Goal: Entertainment & Leisure: Browse casually

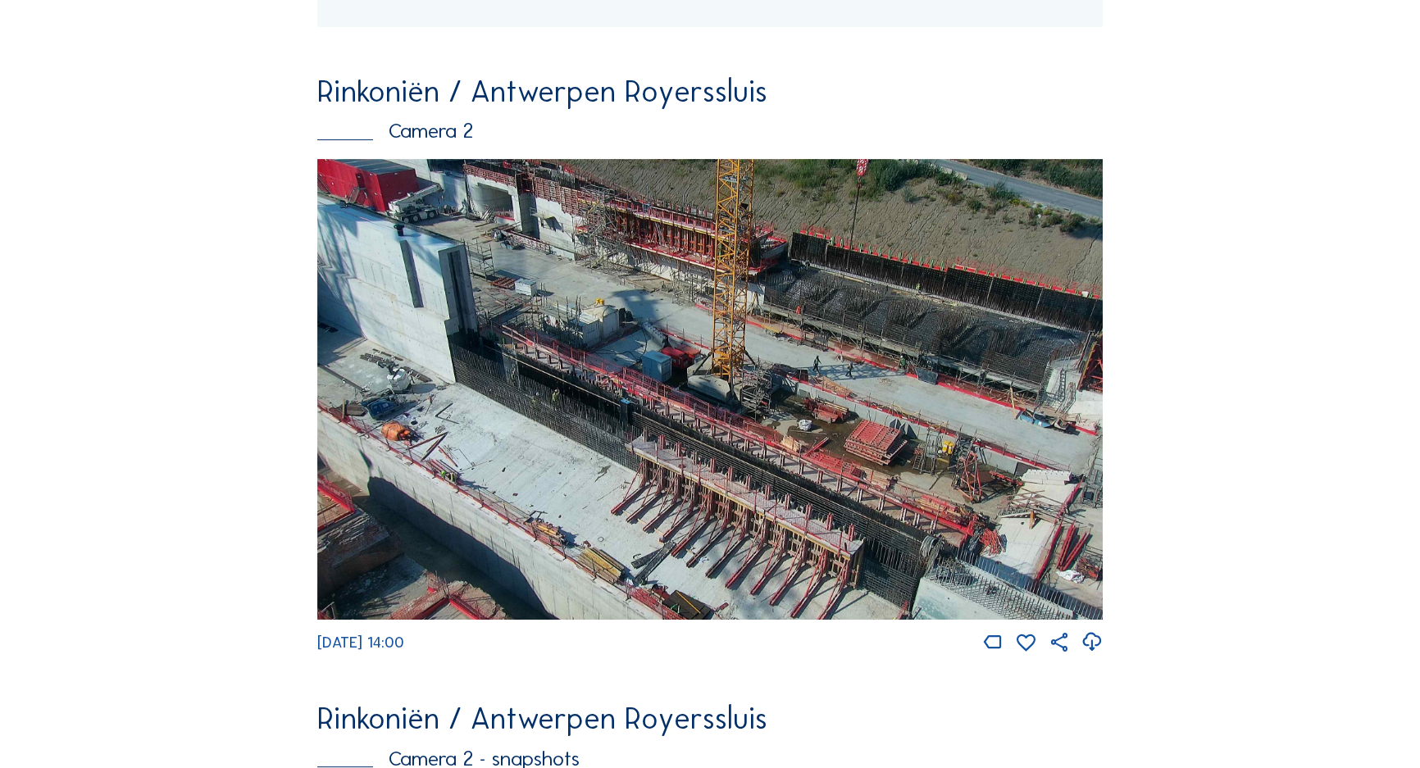
scroll to position [1113, 0]
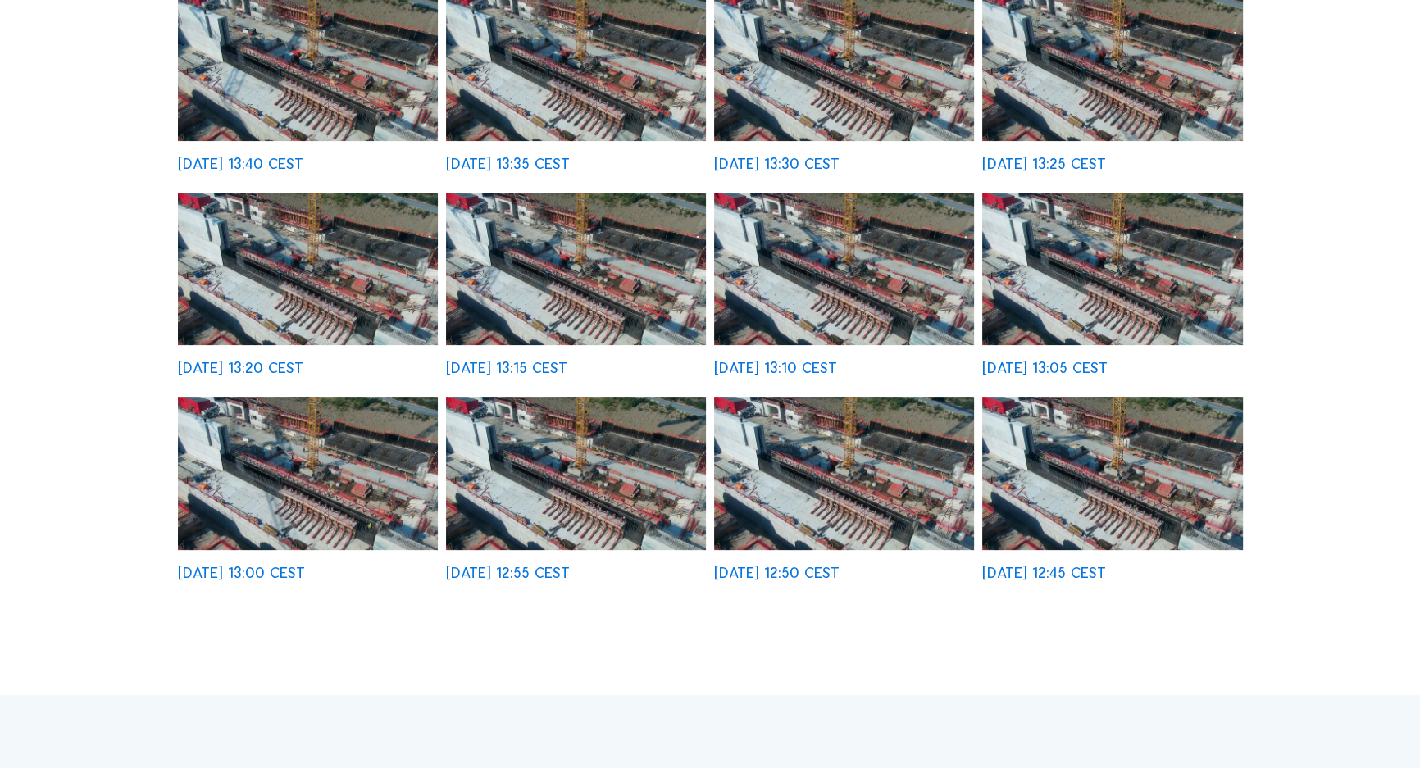
scroll to position [521, 0]
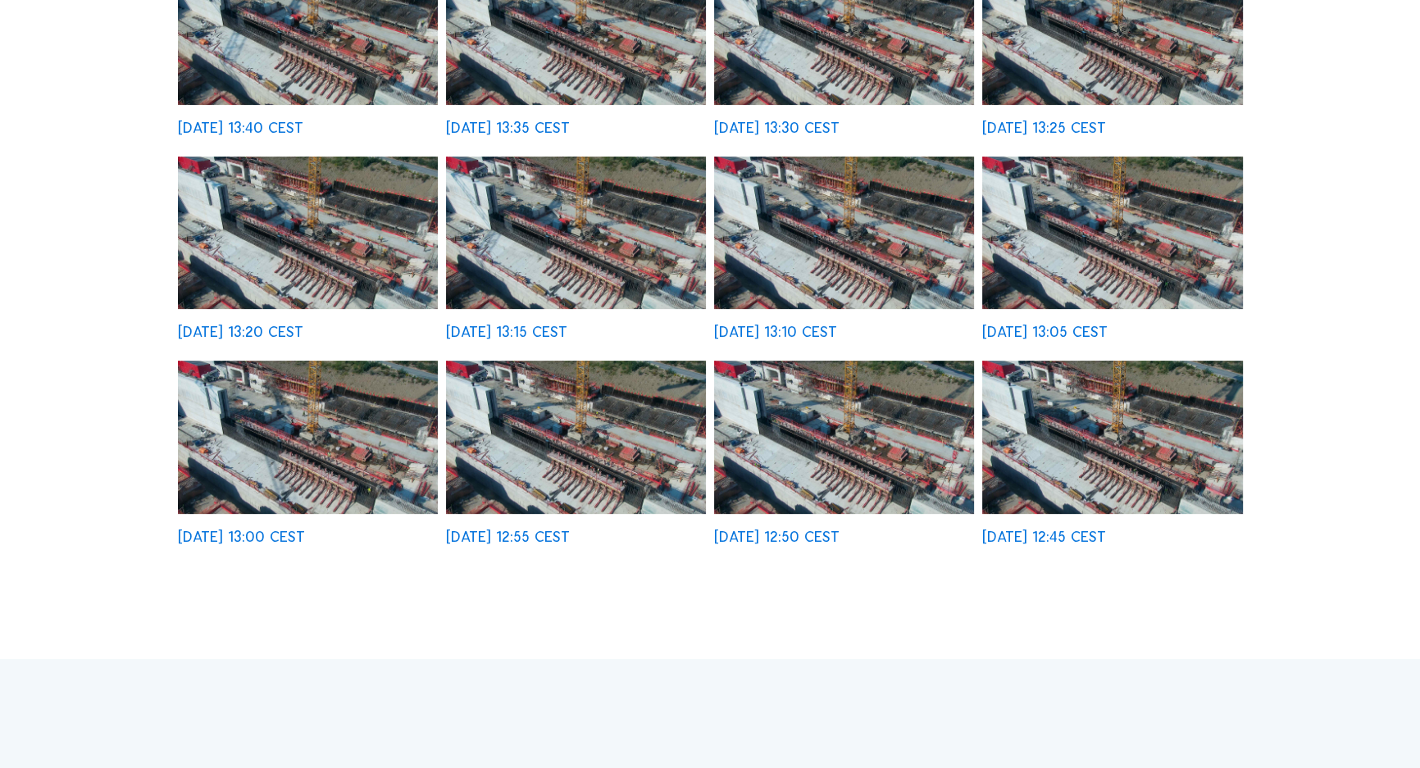
click at [1047, 426] on img at bounding box center [1112, 437] width 261 height 152
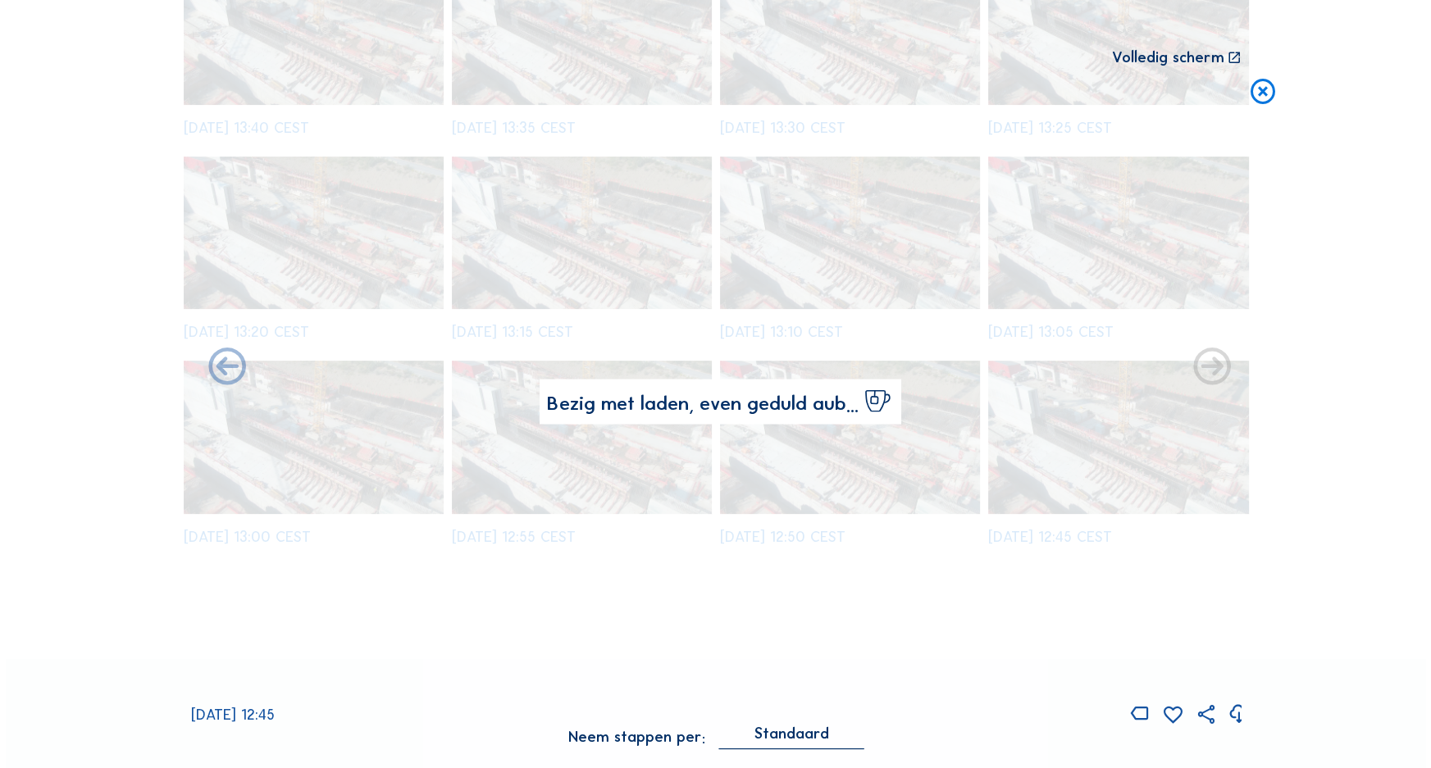
scroll to position [523, 0]
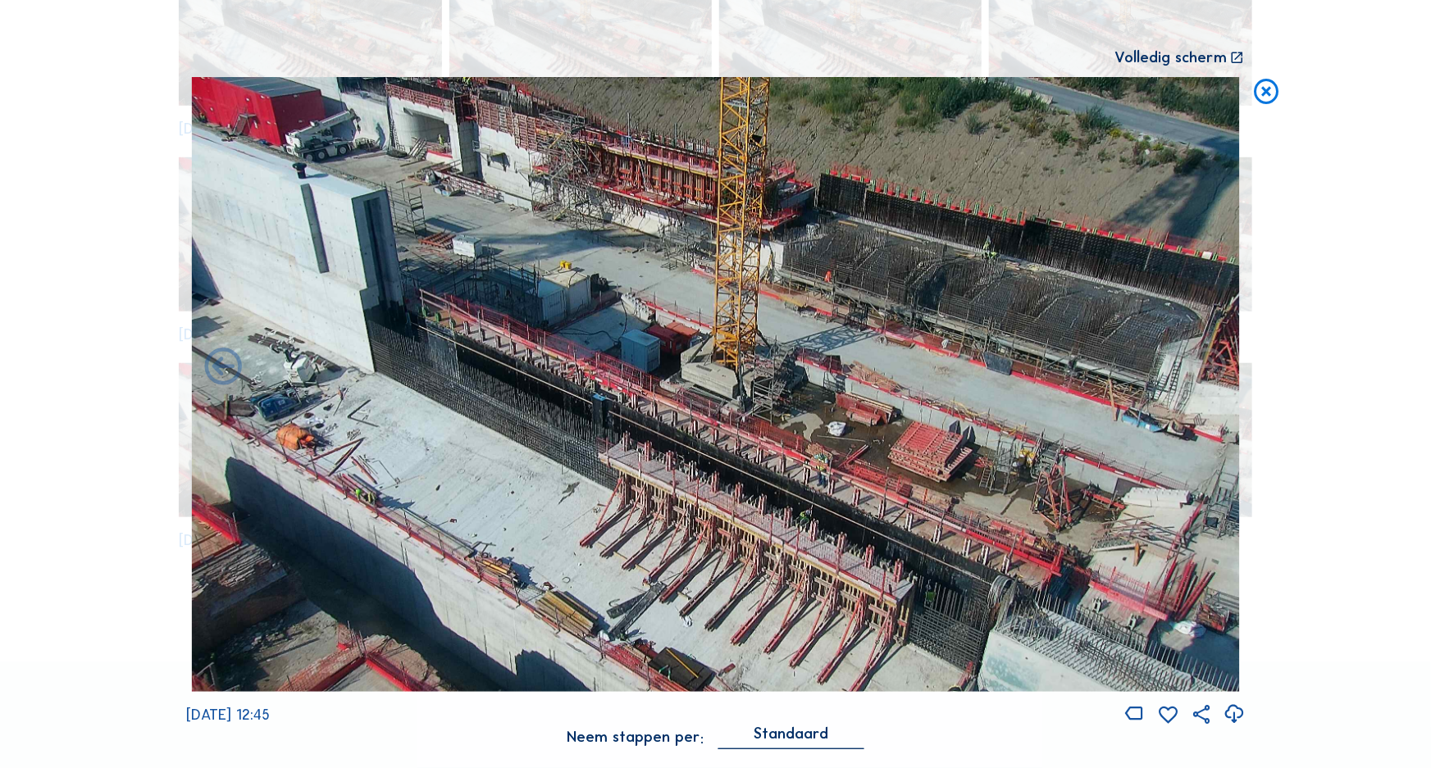
click at [1258, 98] on icon at bounding box center [1267, 92] width 30 height 31
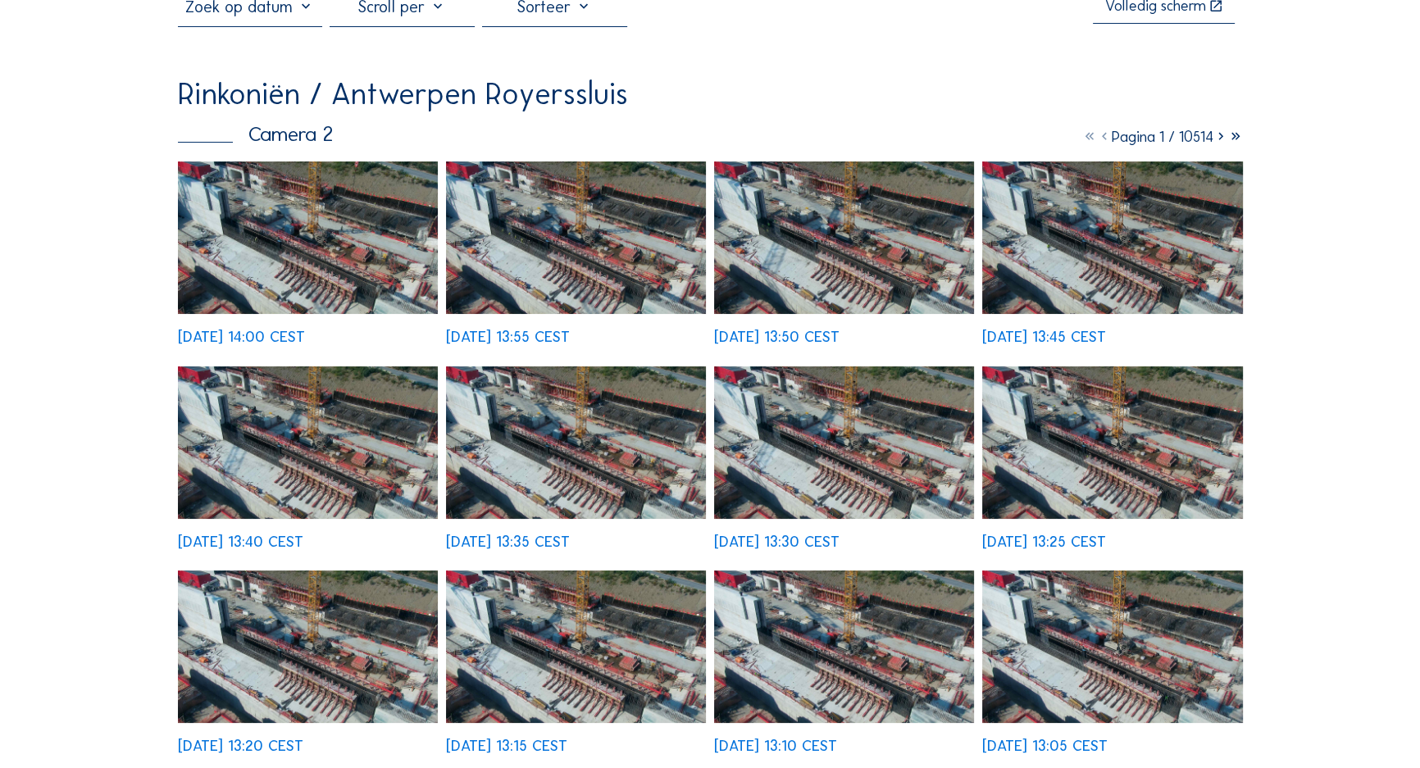
scroll to position [0, 0]
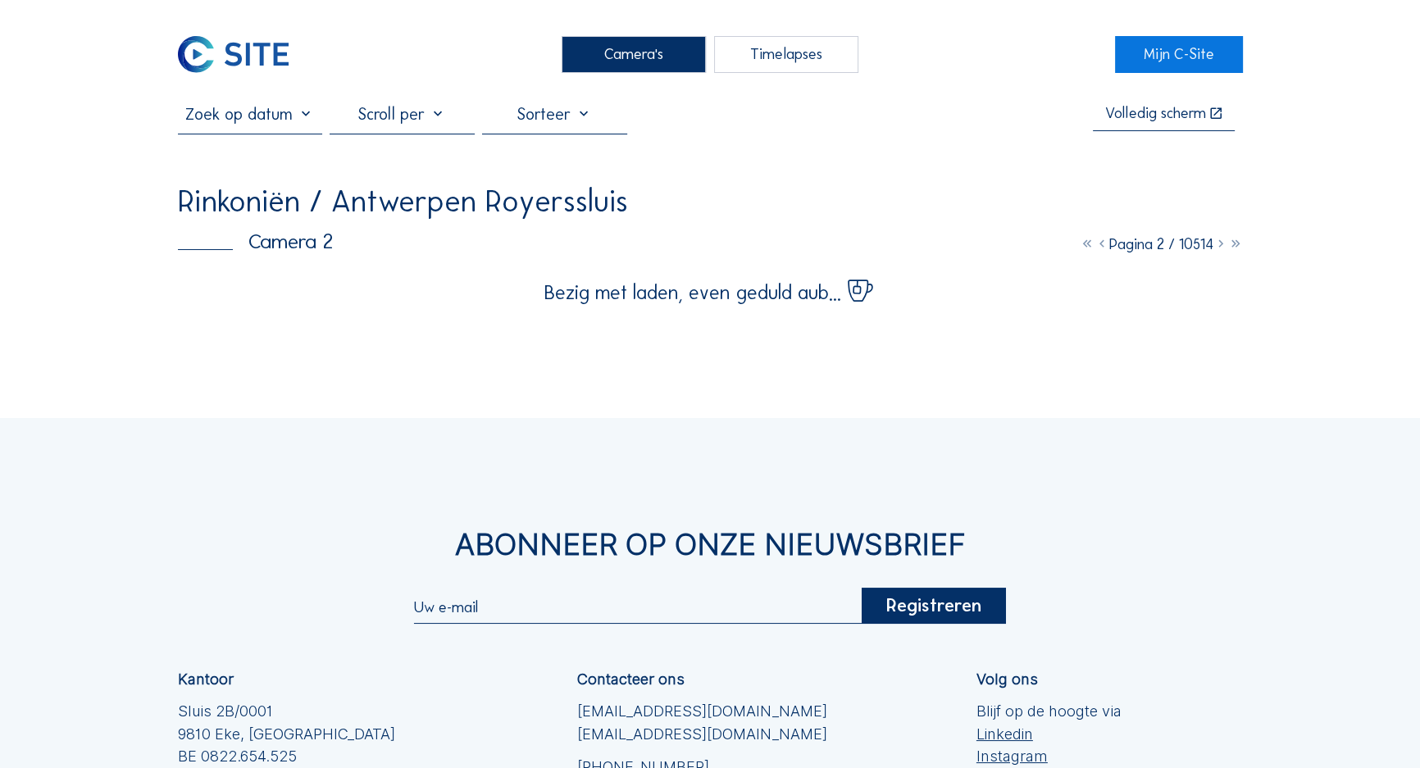
click at [1218, 253] on icon at bounding box center [1220, 244] width 15 height 18
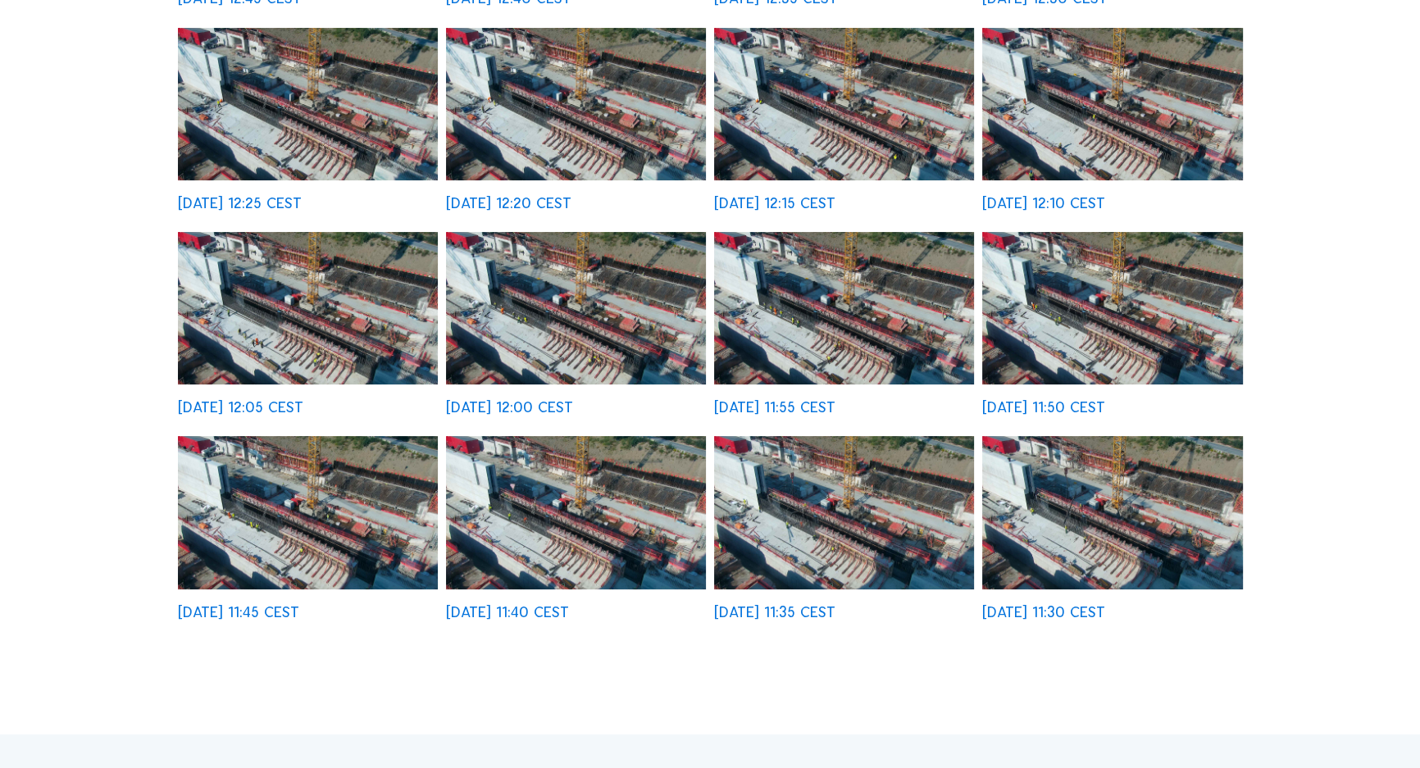
scroll to position [447, 0]
click at [1071, 476] on img at bounding box center [1112, 511] width 261 height 152
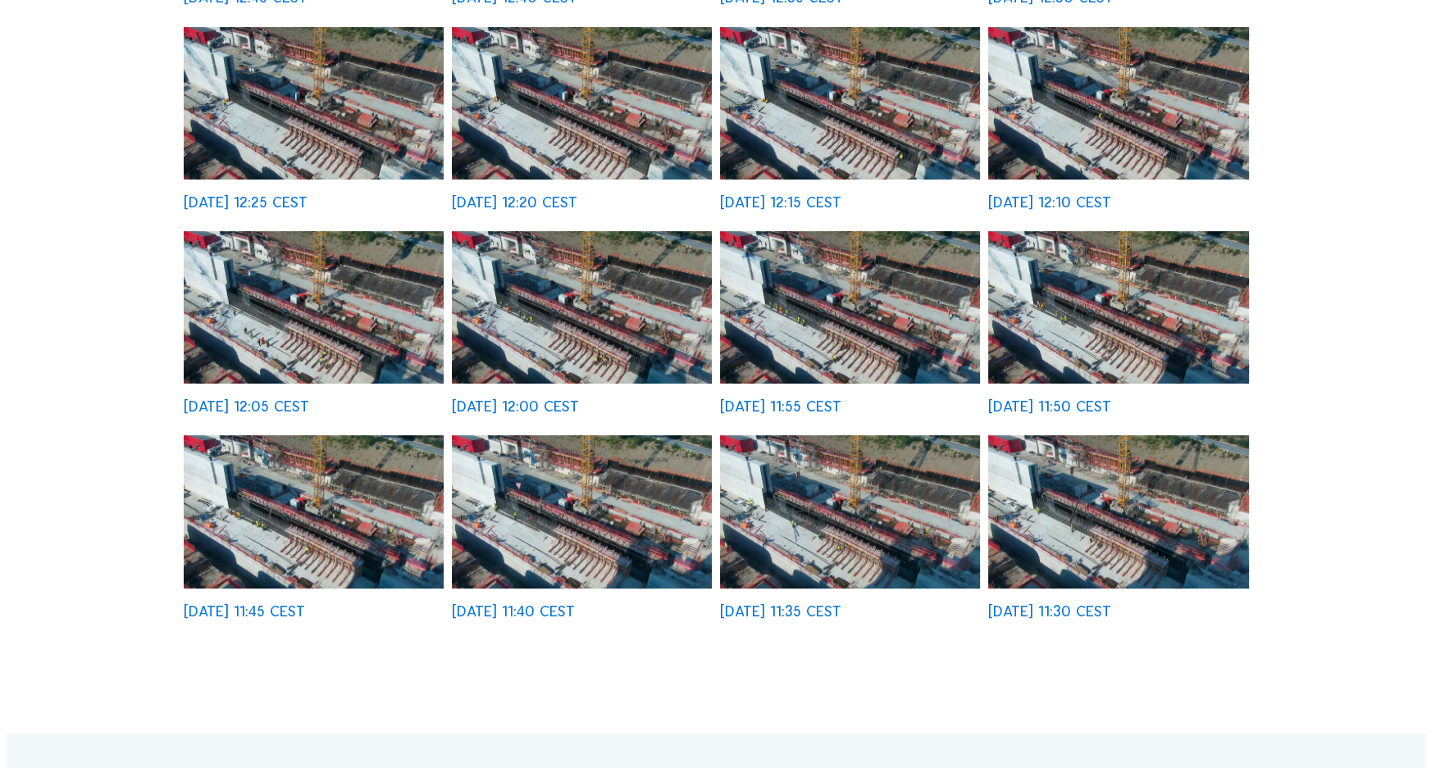
scroll to position [448, 0]
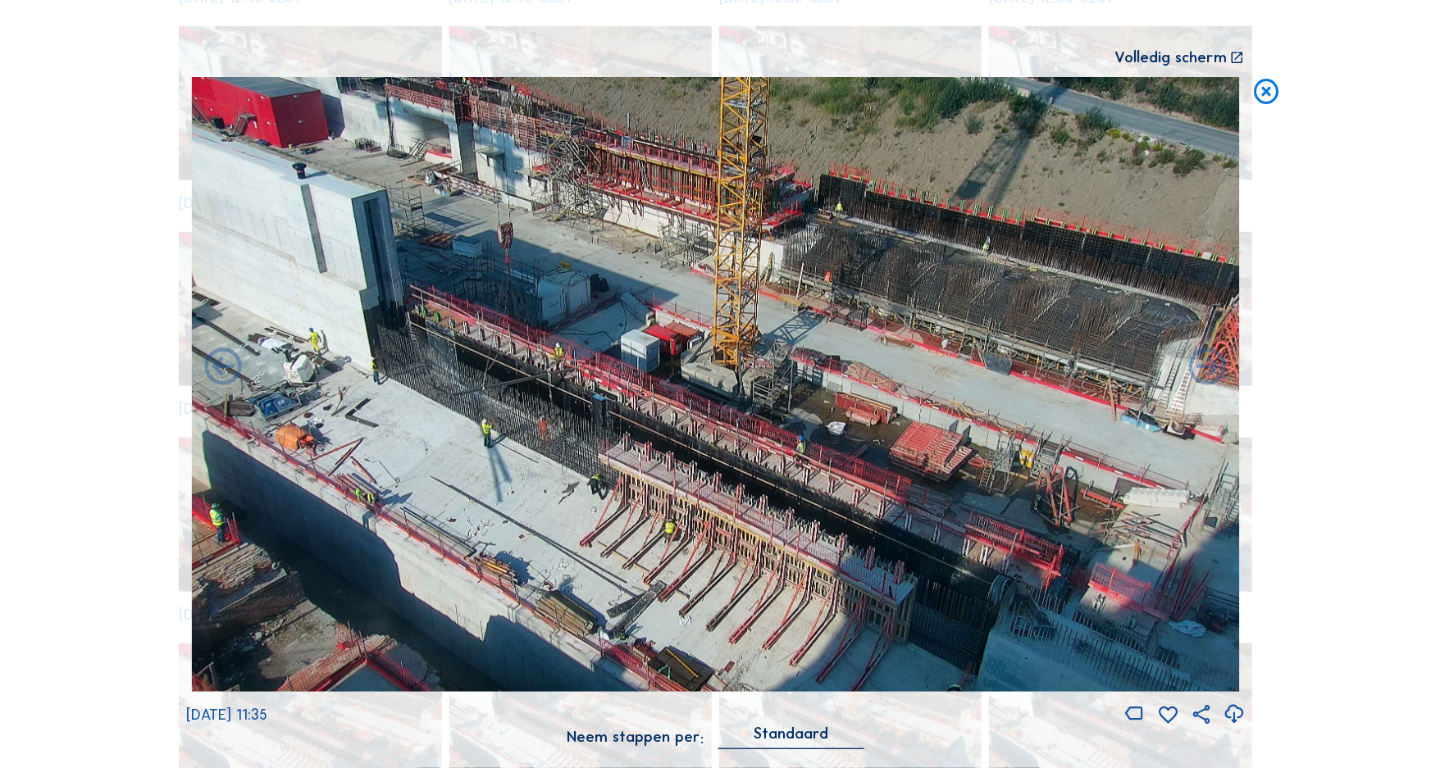
click at [1265, 94] on icon at bounding box center [1267, 92] width 30 height 31
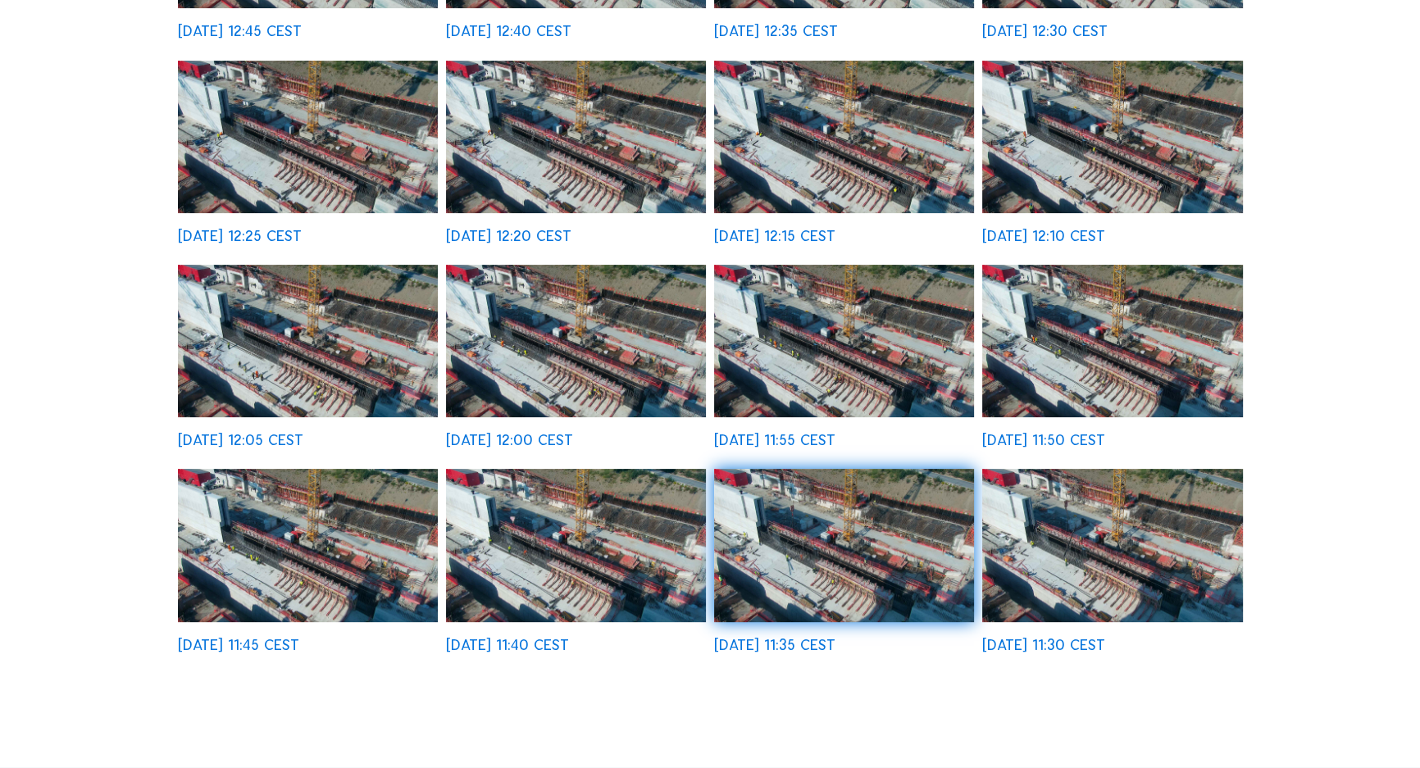
scroll to position [447, 0]
